Goal: Obtain resource: Download file/media

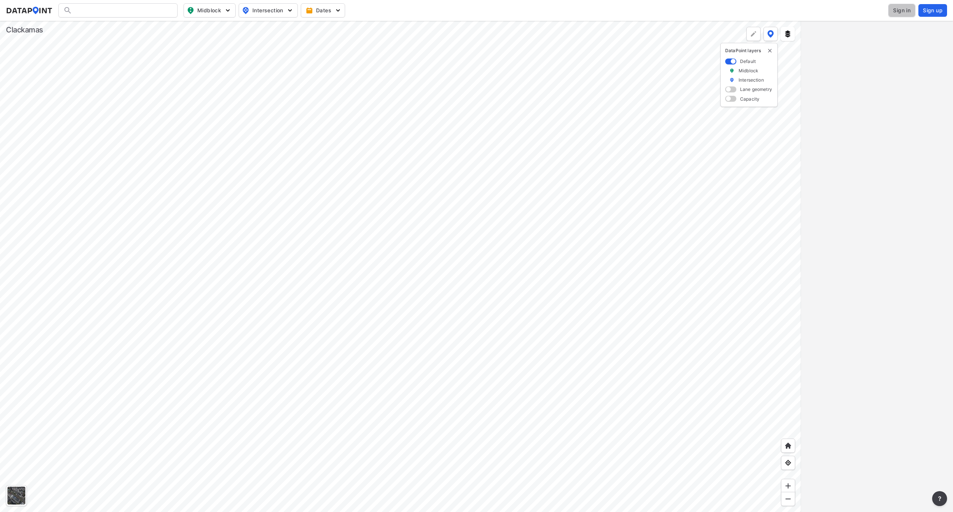
click at [898, 15] on button "Sign in" at bounding box center [901, 10] width 27 height 13
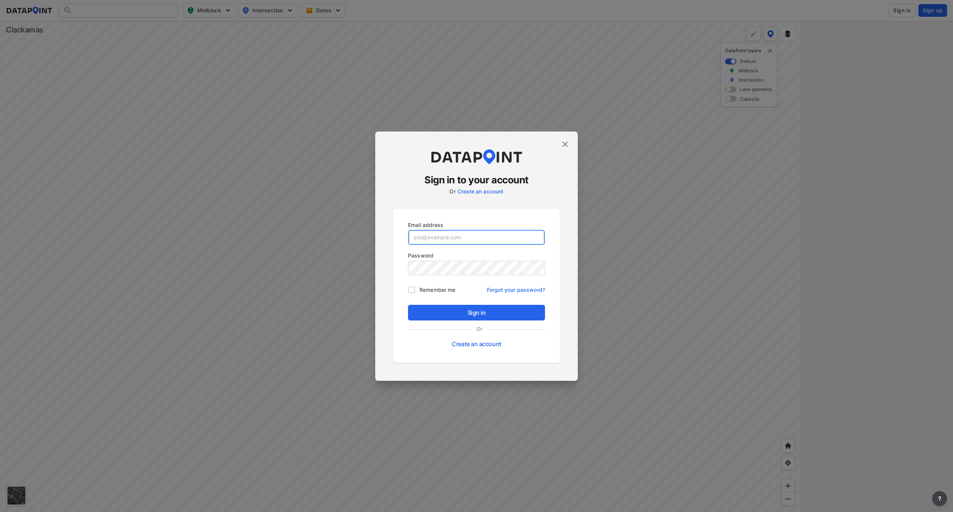
type input "[EMAIL_ADDRESS][DOMAIN_NAME]"
click at [498, 312] on span "Sign in" at bounding box center [476, 312] width 125 height 9
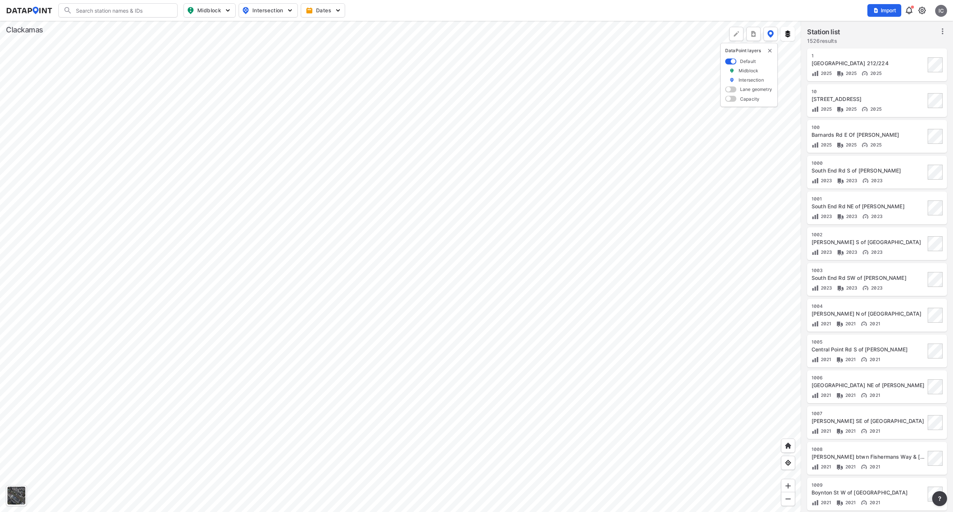
click at [260, 45] on div at bounding box center [400, 266] width 801 height 491
click at [616, 54] on div at bounding box center [400, 266] width 801 height 491
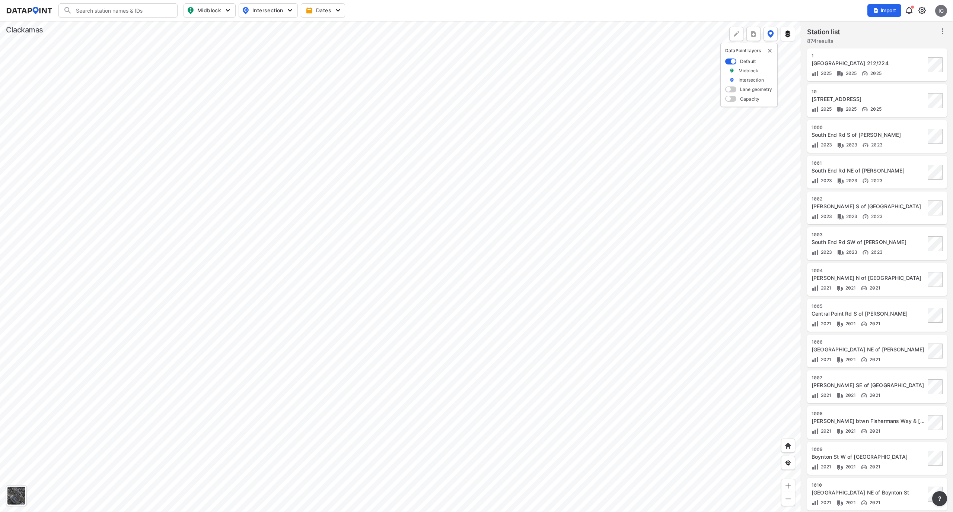
click at [203, 96] on div at bounding box center [400, 266] width 801 height 491
click at [416, 246] on div at bounding box center [400, 266] width 801 height 491
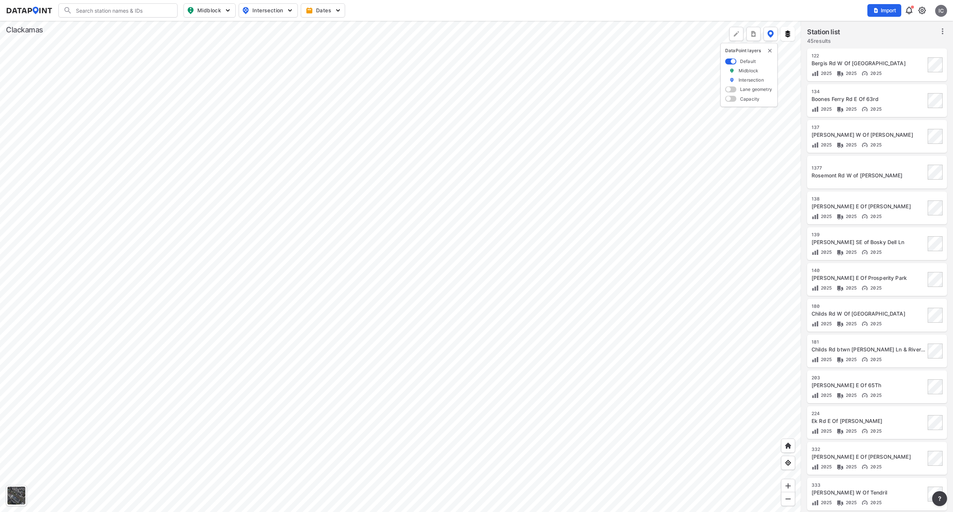
click at [462, 70] on div at bounding box center [400, 266] width 801 height 491
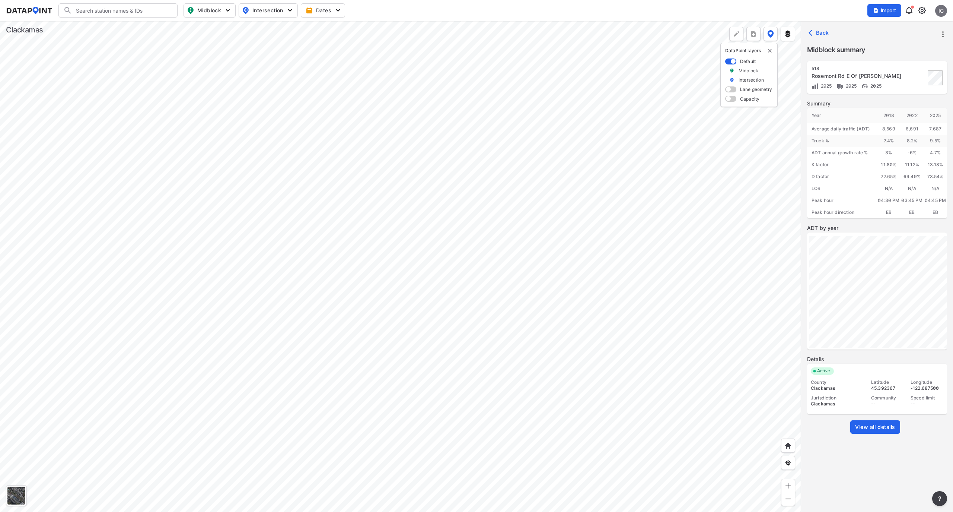
click at [876, 427] on span "View all details" at bounding box center [875, 426] width 40 height 7
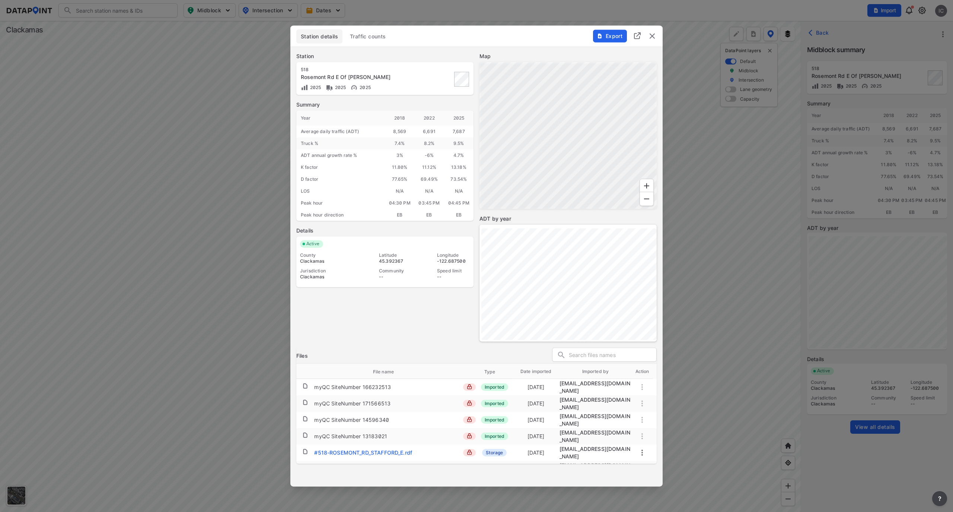
click at [369, 39] on span "Traffic counts" at bounding box center [368, 36] width 36 height 7
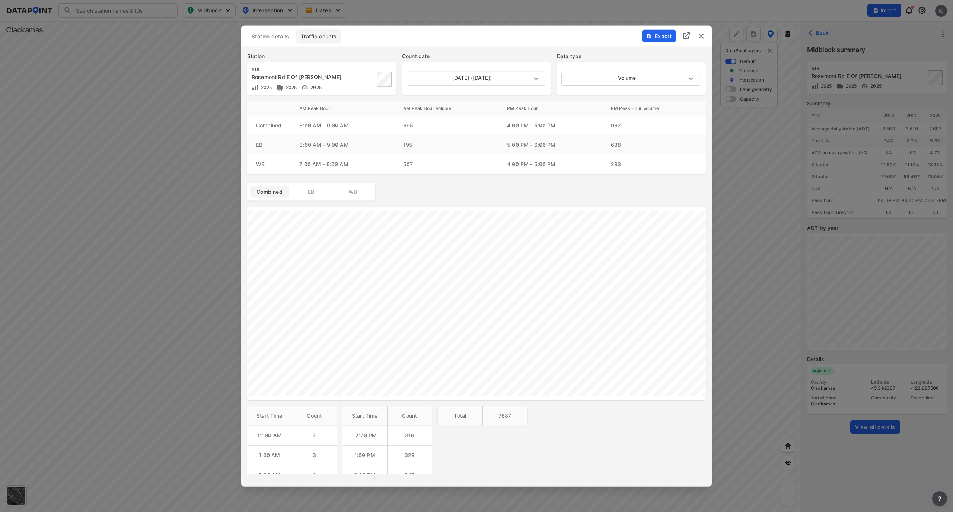
click at [702, 36] on img "delete" at bounding box center [701, 36] width 9 height 9
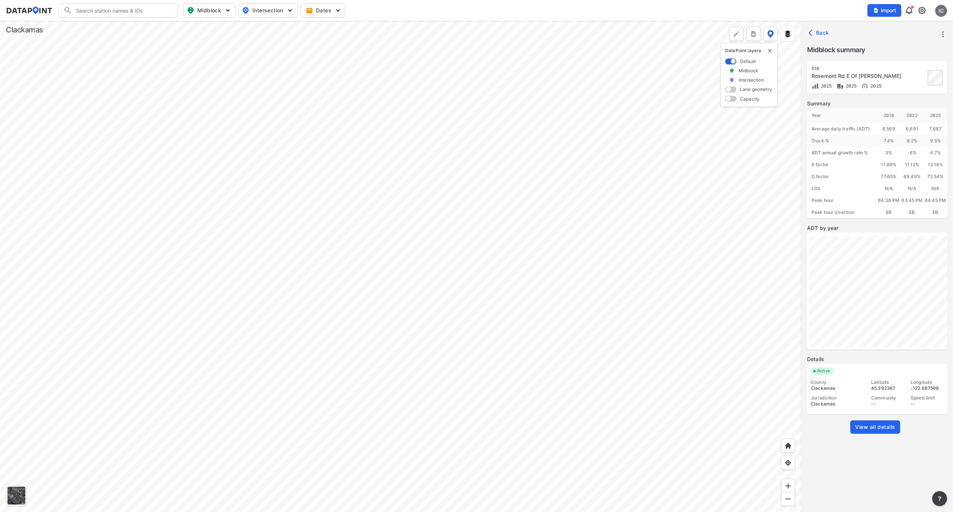
click at [425, 104] on div at bounding box center [400, 266] width 801 height 491
click at [401, 115] on div at bounding box center [400, 266] width 801 height 491
click at [861, 430] on span "View all details" at bounding box center [875, 426] width 40 height 7
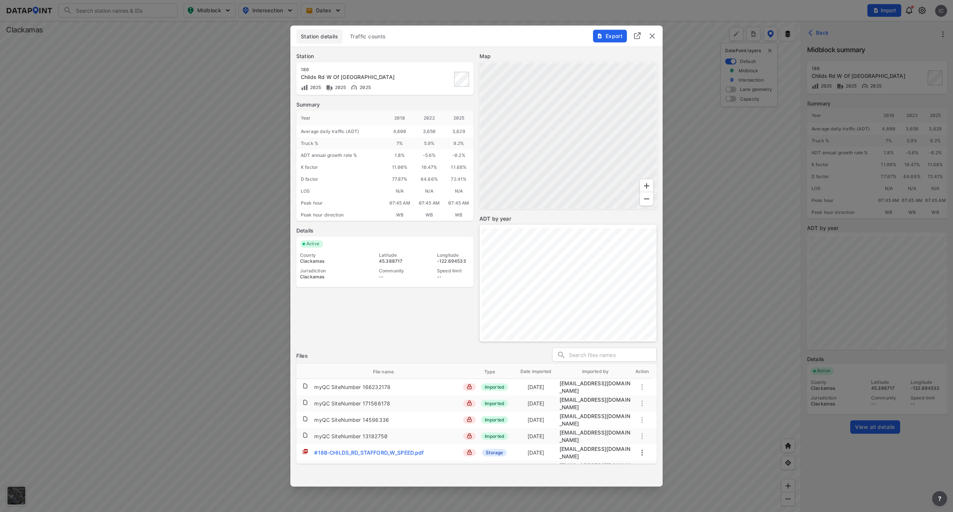
click at [370, 33] on span "Traffic counts" at bounding box center [368, 36] width 36 height 7
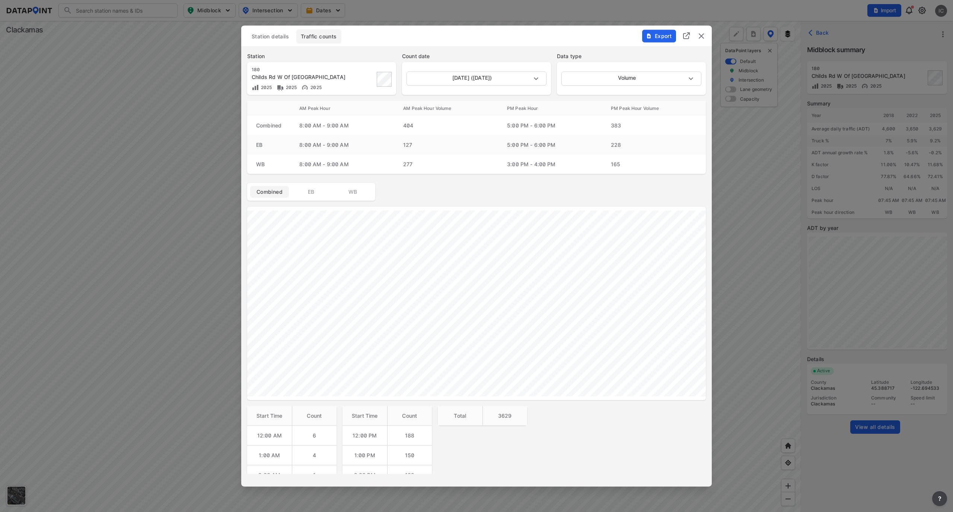
click at [702, 38] on img "delete" at bounding box center [701, 36] width 9 height 9
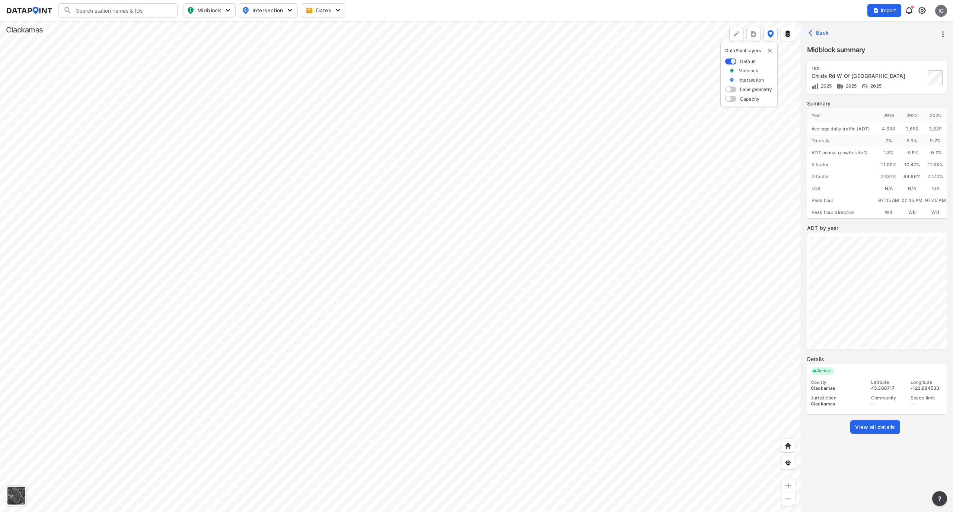
click at [360, 237] on div at bounding box center [400, 266] width 801 height 491
click at [863, 430] on span "View all details" at bounding box center [875, 426] width 40 height 7
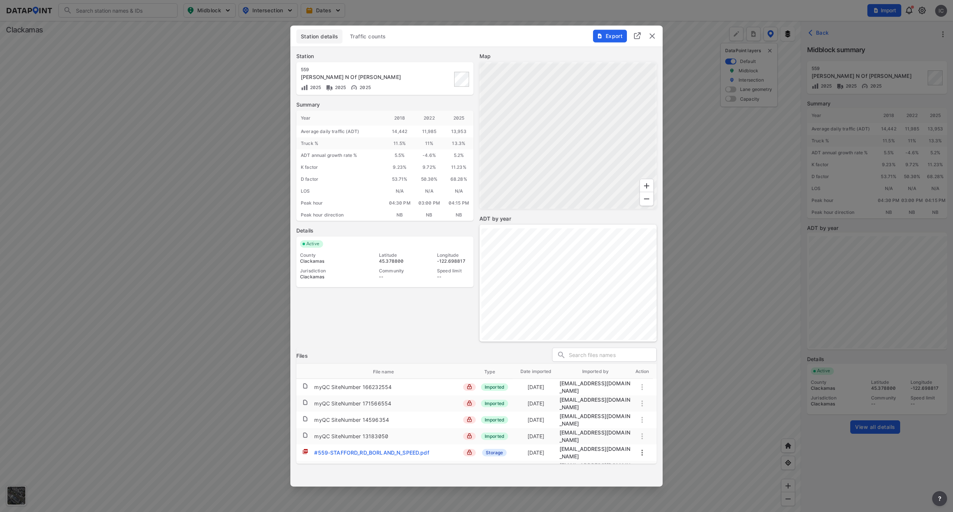
click at [377, 39] on span "Traffic counts" at bounding box center [368, 36] width 36 height 7
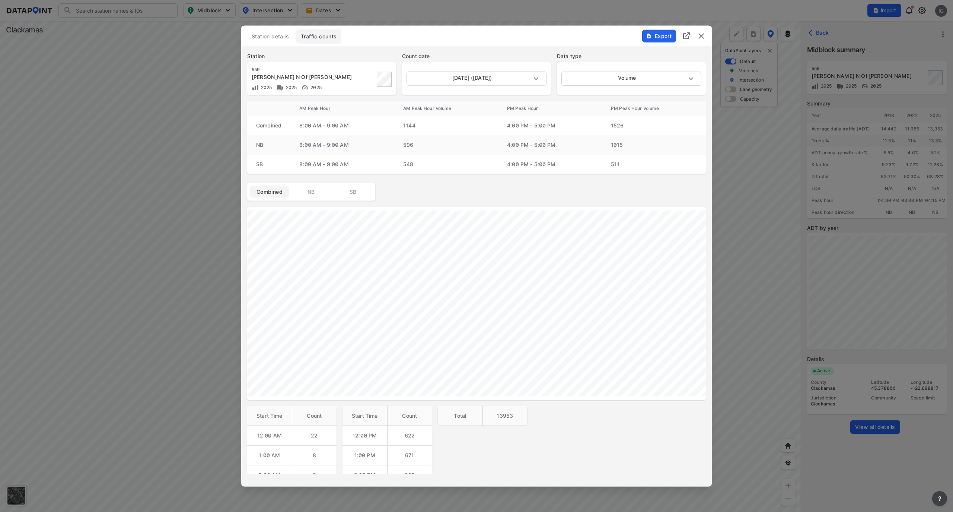
click at [699, 38] on img "delete" at bounding box center [701, 36] width 9 height 9
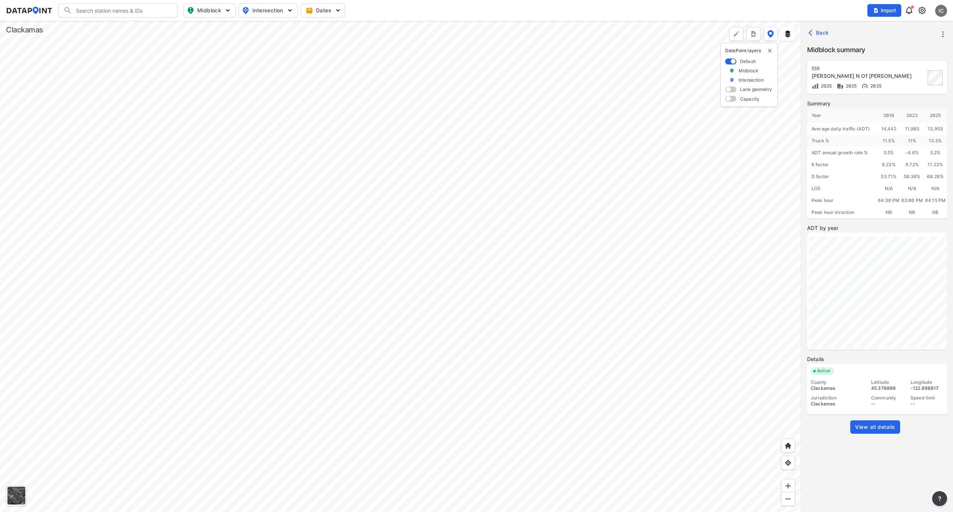
click at [430, 104] on div at bounding box center [400, 266] width 801 height 491
click at [398, 102] on div at bounding box center [400, 266] width 801 height 491
click at [325, 377] on div at bounding box center [400, 266] width 801 height 491
click at [879, 425] on span "View all details" at bounding box center [875, 426] width 40 height 7
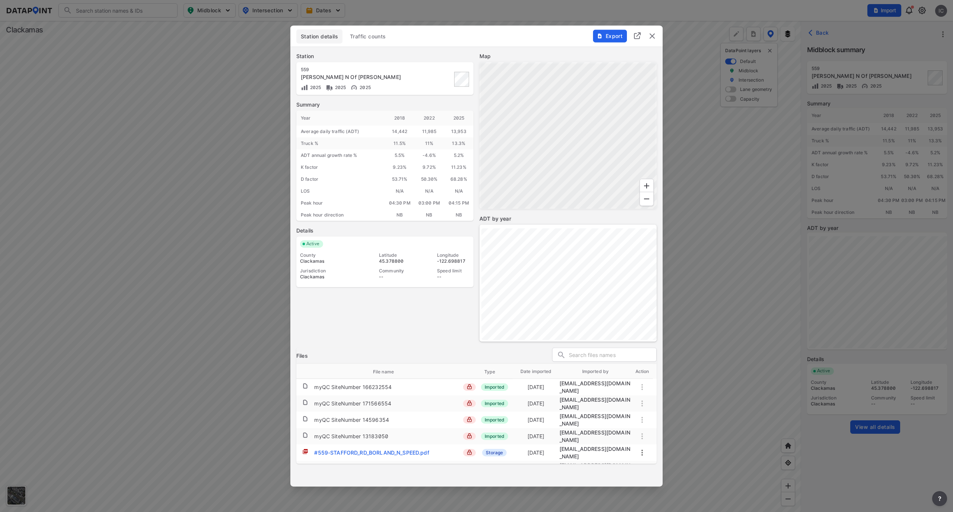
click at [371, 35] on span "Traffic counts" at bounding box center [368, 36] width 36 height 7
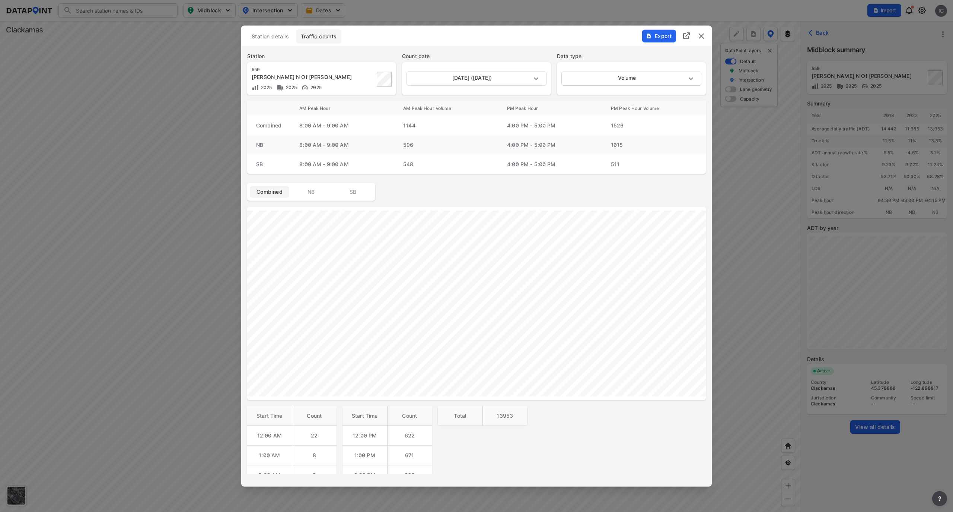
click at [699, 34] on img "delete" at bounding box center [701, 36] width 9 height 9
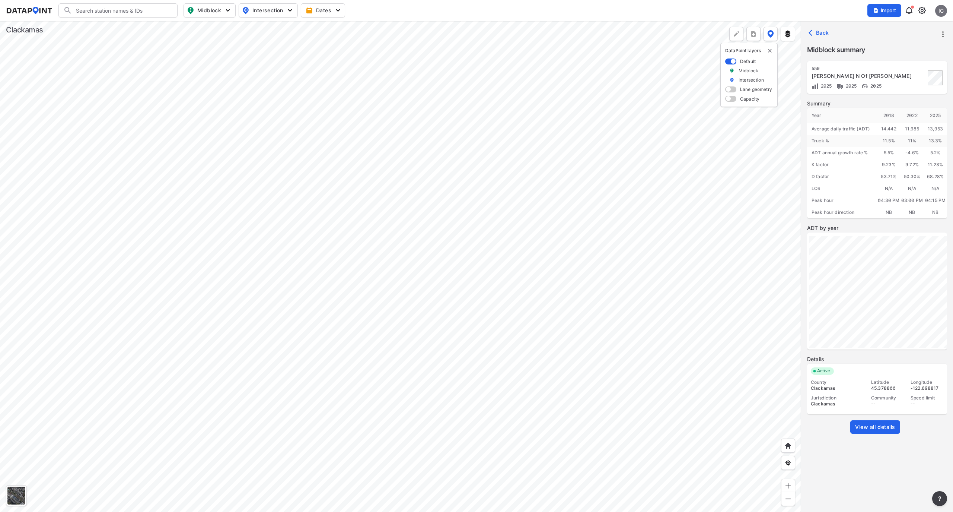
click at [499, 162] on div at bounding box center [400, 266] width 801 height 491
click at [306, 331] on div at bounding box center [400, 266] width 801 height 491
click at [305, 330] on div at bounding box center [400, 266] width 801 height 491
click at [398, 180] on div at bounding box center [400, 266] width 801 height 491
click at [255, 273] on div at bounding box center [400, 266] width 801 height 491
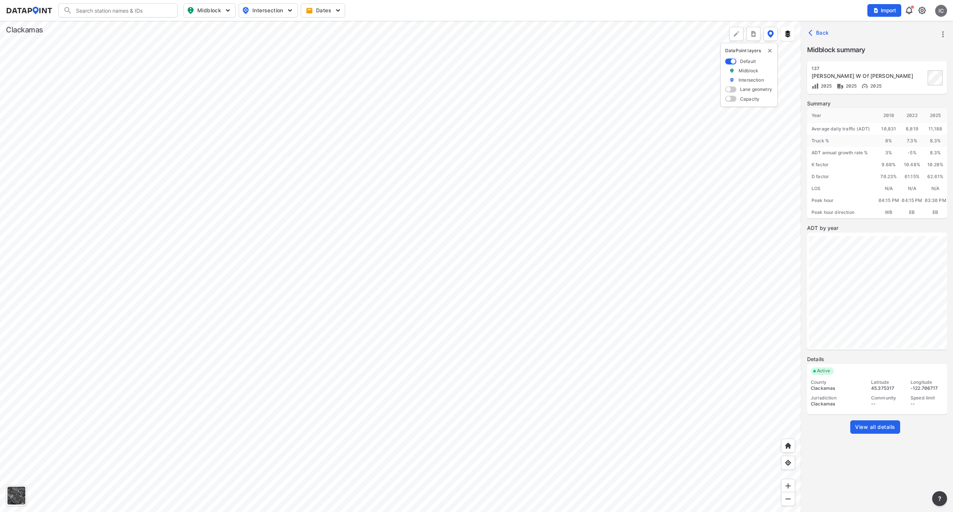
click at [371, 333] on div at bounding box center [400, 266] width 801 height 491
click at [394, 179] on div at bounding box center [400, 266] width 801 height 491
click at [875, 423] on span "View all details" at bounding box center [875, 426] width 40 height 7
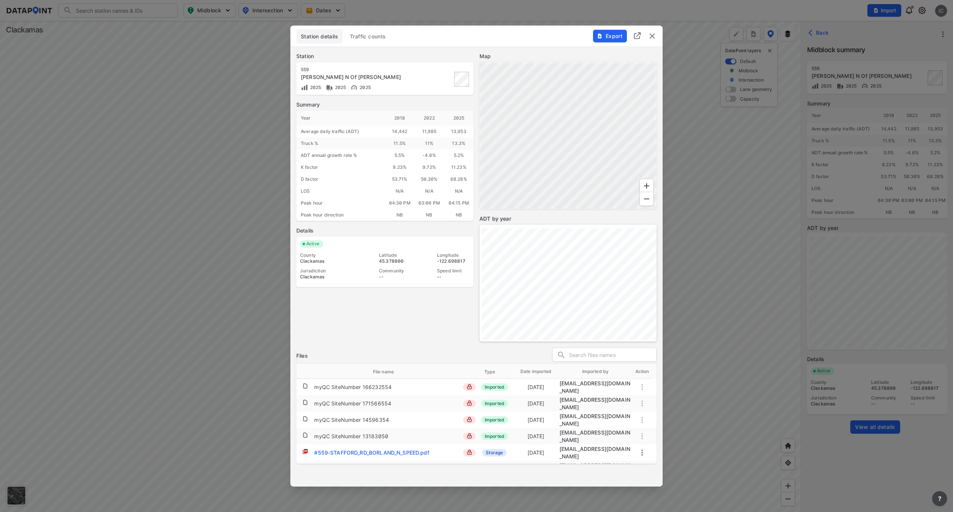
click at [607, 39] on span "Export" at bounding box center [609, 35] width 25 height 7
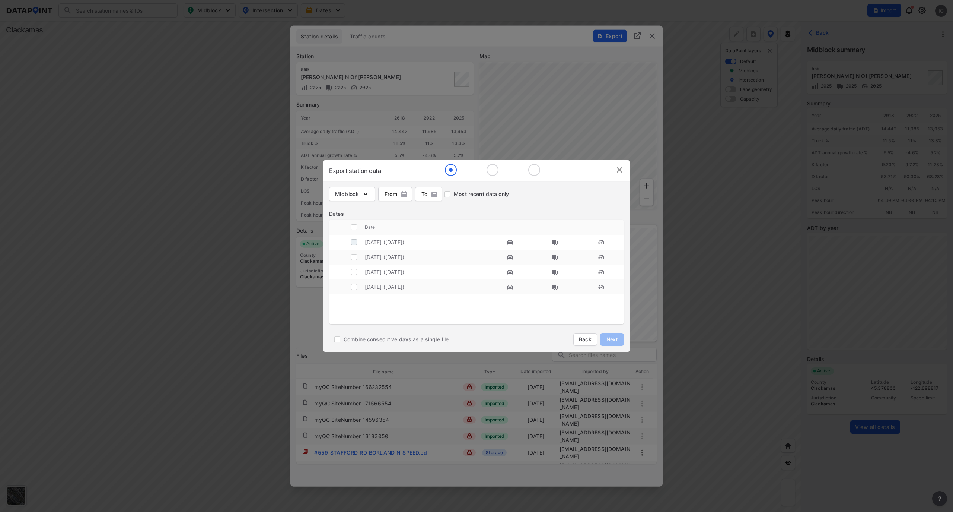
click at [353, 240] on input "decorative checkbox" at bounding box center [354, 242] width 14 height 14
checkbox input "true"
click at [353, 255] on input "decorative checkbox" at bounding box center [354, 257] width 14 height 14
checkbox input "true"
click at [355, 272] on input "decorative checkbox" at bounding box center [354, 272] width 14 height 14
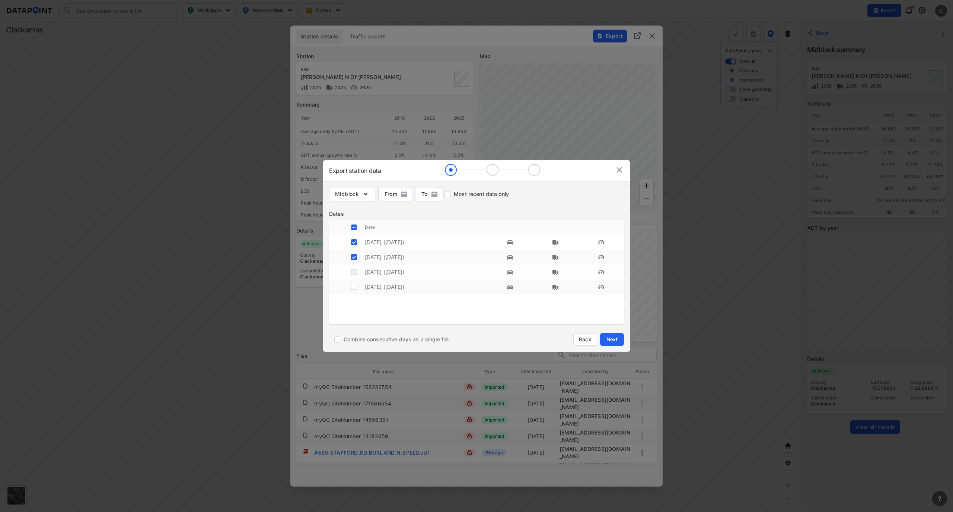
checkbox input "true"
click at [354, 288] on input "decorative checkbox" at bounding box center [354, 287] width 14 height 14
checkbox input "true"
click at [612, 334] on button "Next" at bounding box center [612, 339] width 24 height 13
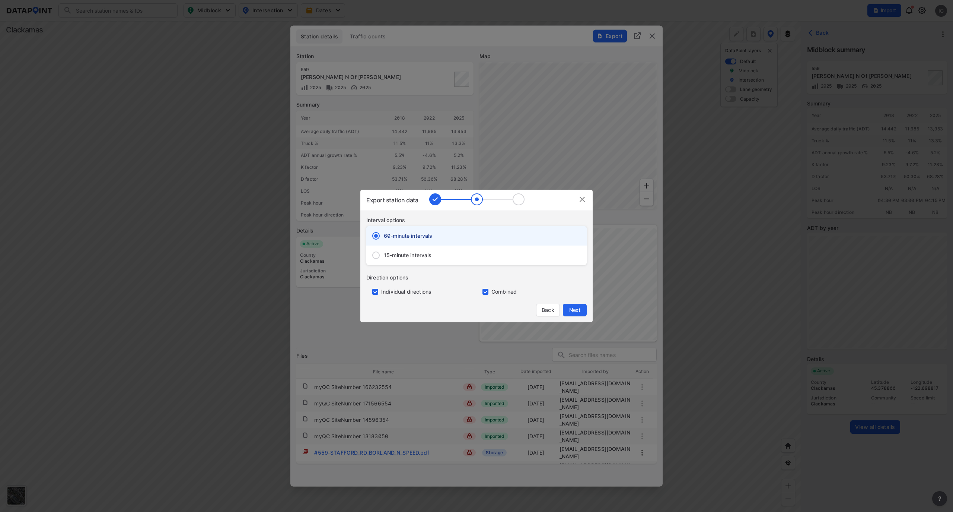
click at [407, 256] on span "15-minute intervals" at bounding box center [408, 254] width 48 height 7
click at [384, 256] on input "15-minute intervals" at bounding box center [376, 255] width 16 height 16
radio input "false"
radio input "true"
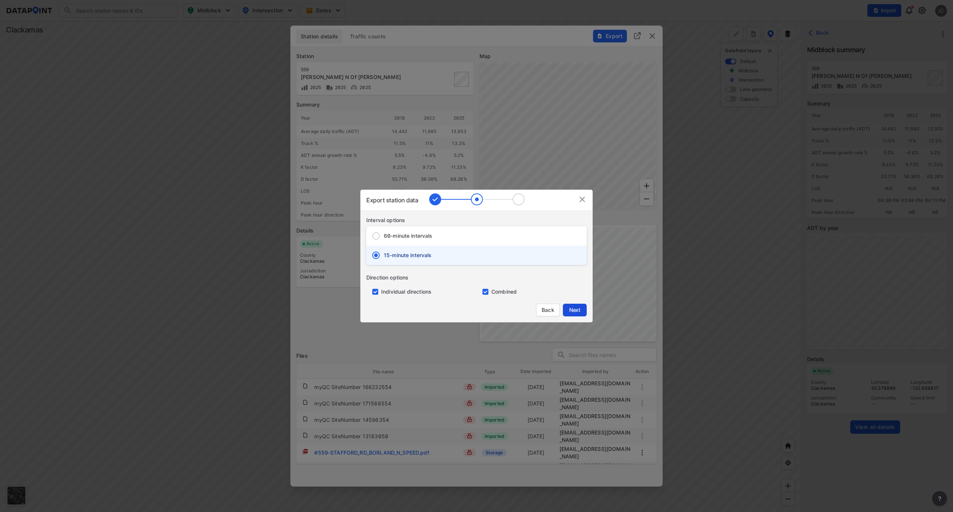
click at [579, 311] on span "Next" at bounding box center [574, 309] width 15 height 7
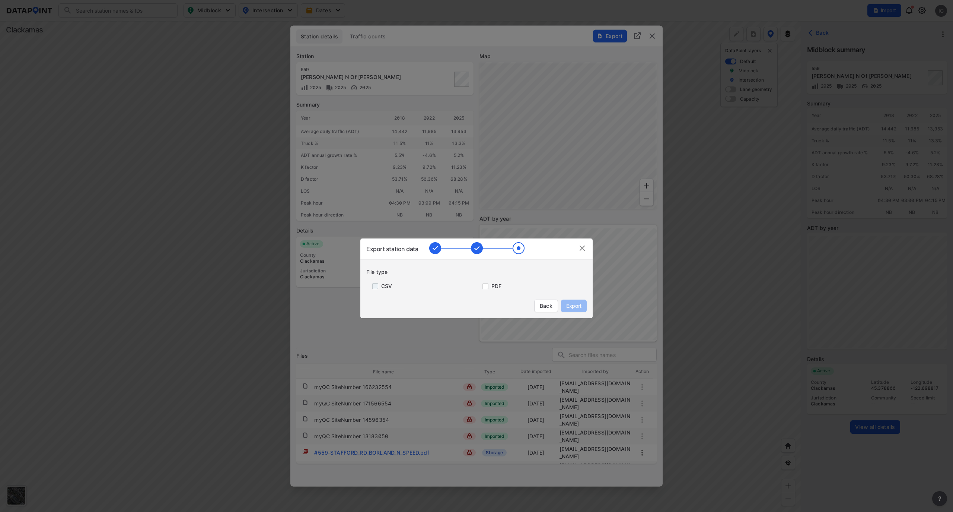
click at [375, 285] on input "primary checkbox" at bounding box center [373, 286] width 15 height 6
checkbox input "true"
click at [570, 308] on span "Export" at bounding box center [574, 305] width 17 height 7
